Goal: Check status

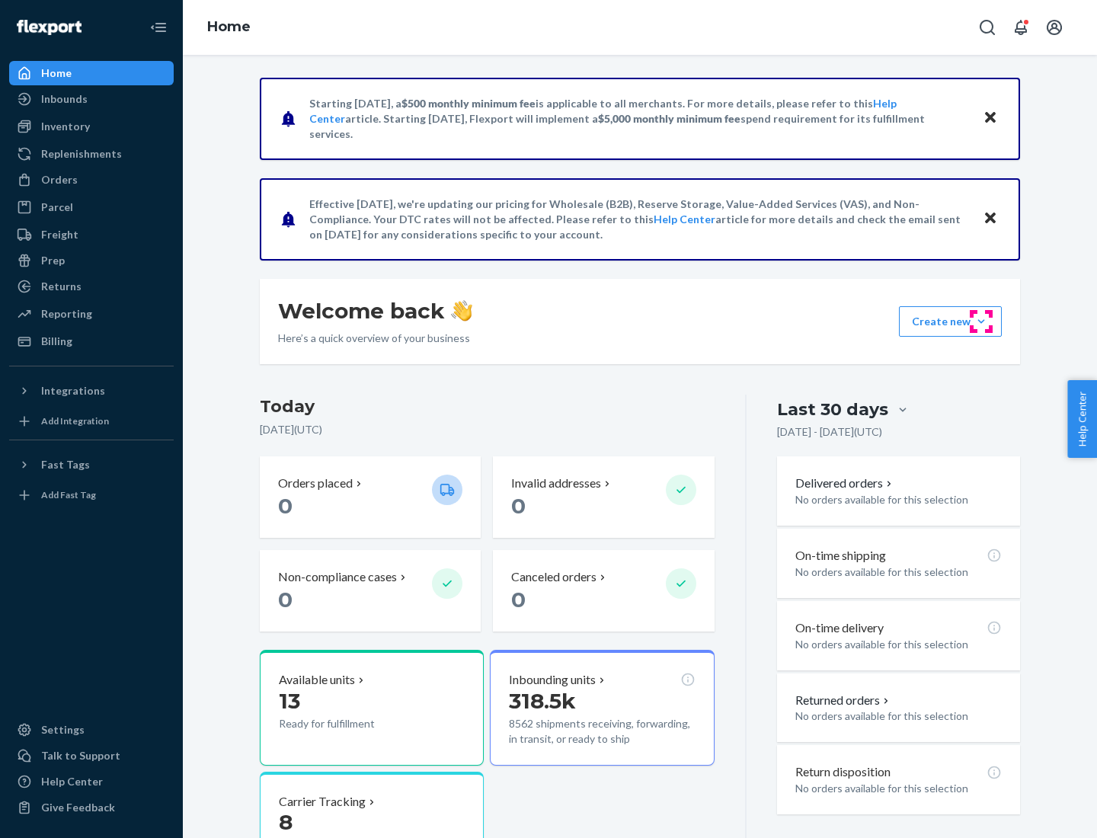
click at [981, 321] on button "Create new Create new inbound Create new order Create new product" at bounding box center [950, 321] width 103 height 30
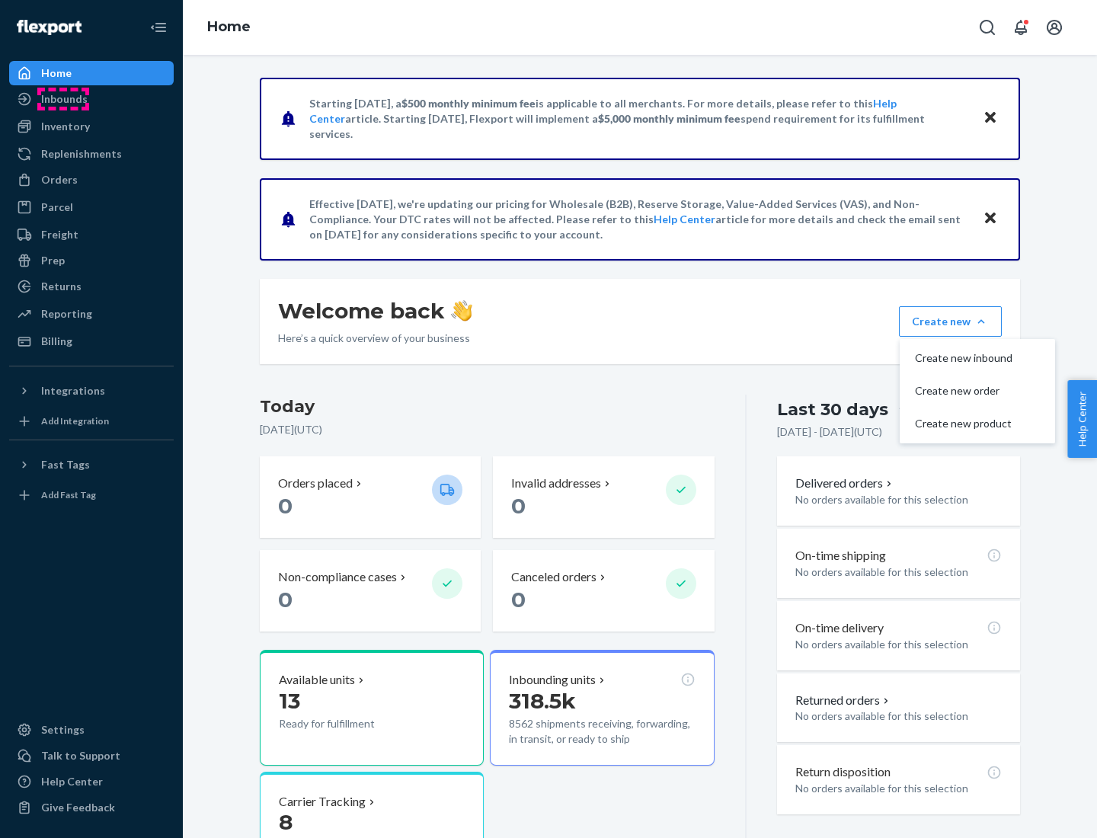
click at [63, 99] on div "Inbounds" at bounding box center [64, 98] width 46 height 15
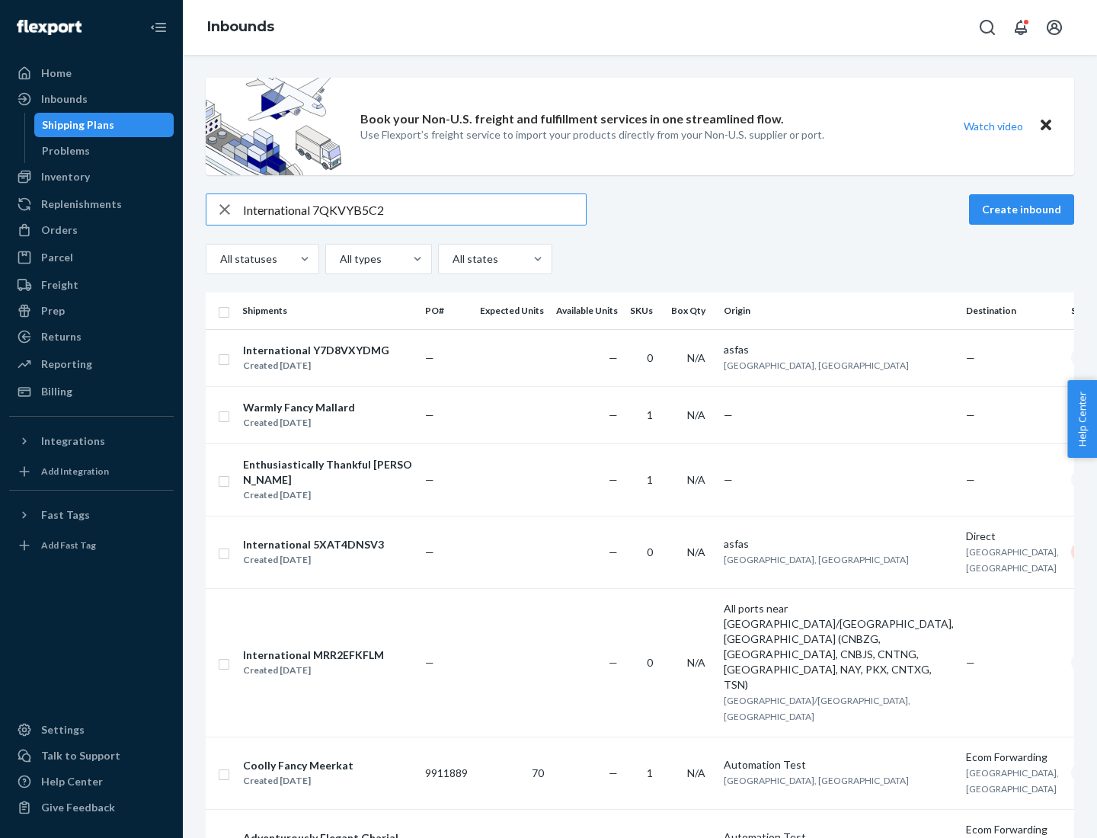
type input "International 7QKVYB5C29"
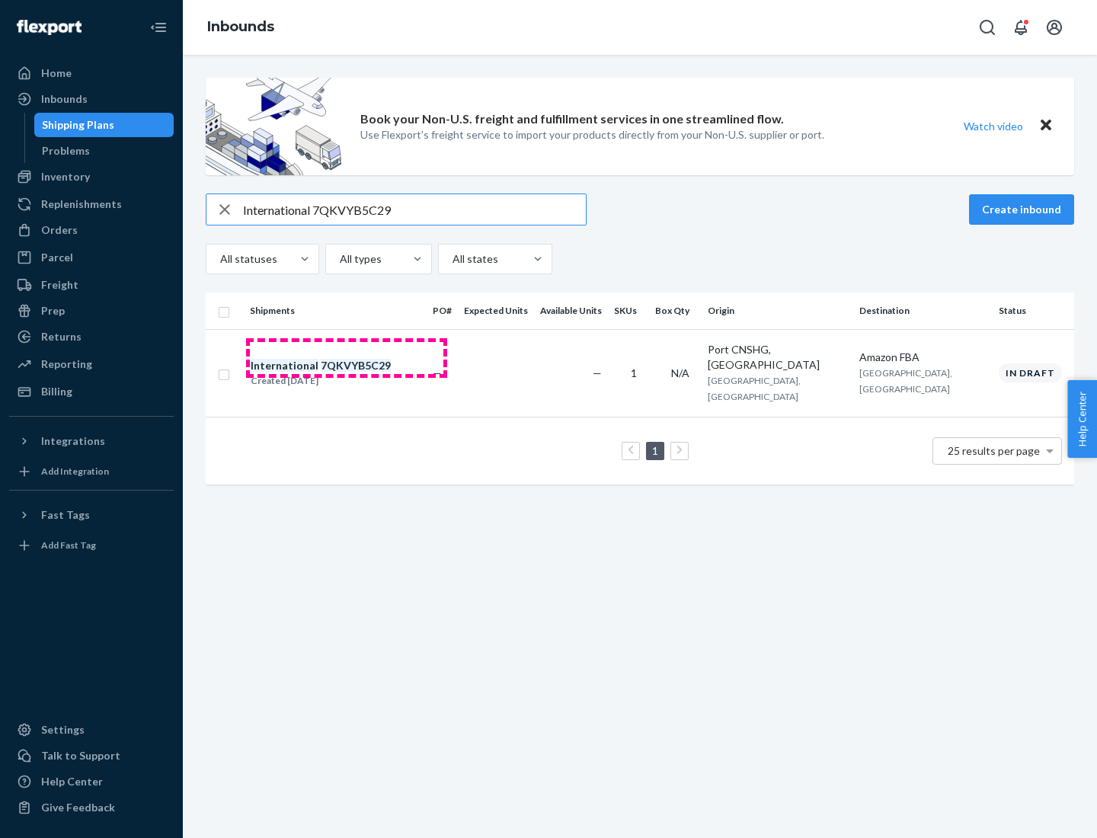
click at [347, 373] on div "Created [DATE]" at bounding box center [321, 380] width 140 height 15
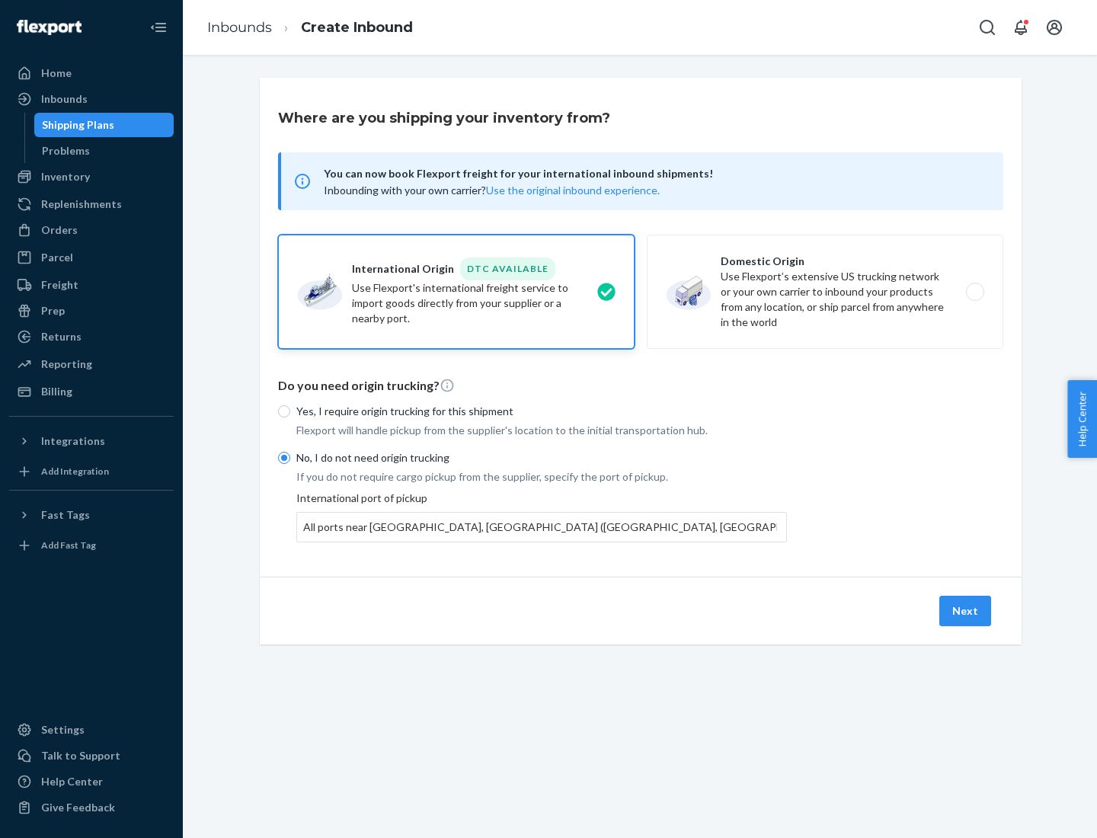
click at [966, 610] on button "Next" at bounding box center [965, 611] width 52 height 30
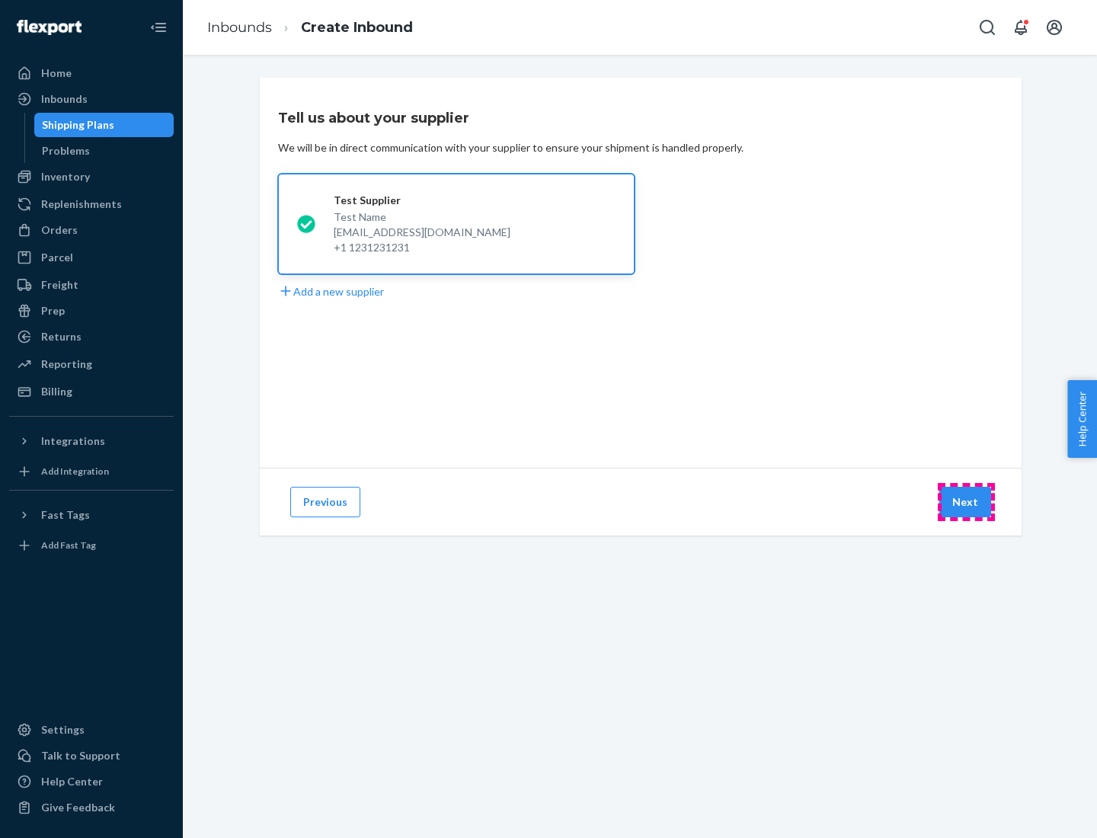
click at [966, 502] on button "Next" at bounding box center [965, 502] width 52 height 30
